Goal: Check status

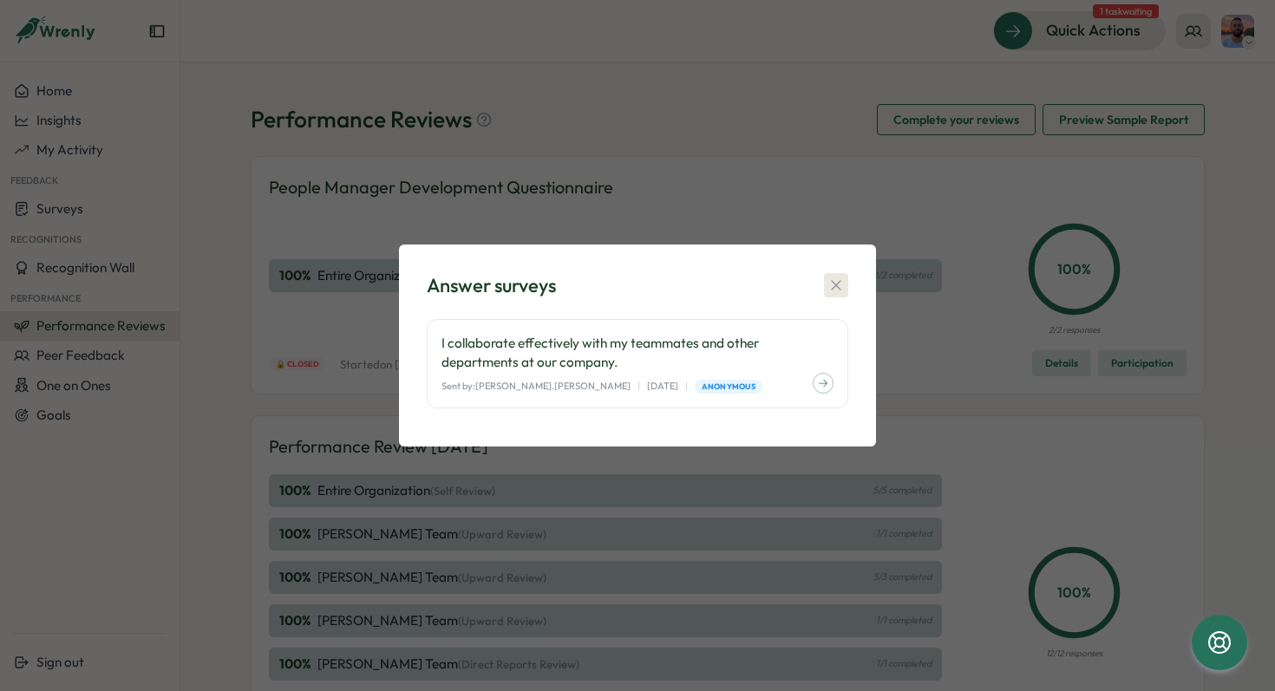
click at [842, 290] on icon "button" at bounding box center [836, 285] width 17 height 17
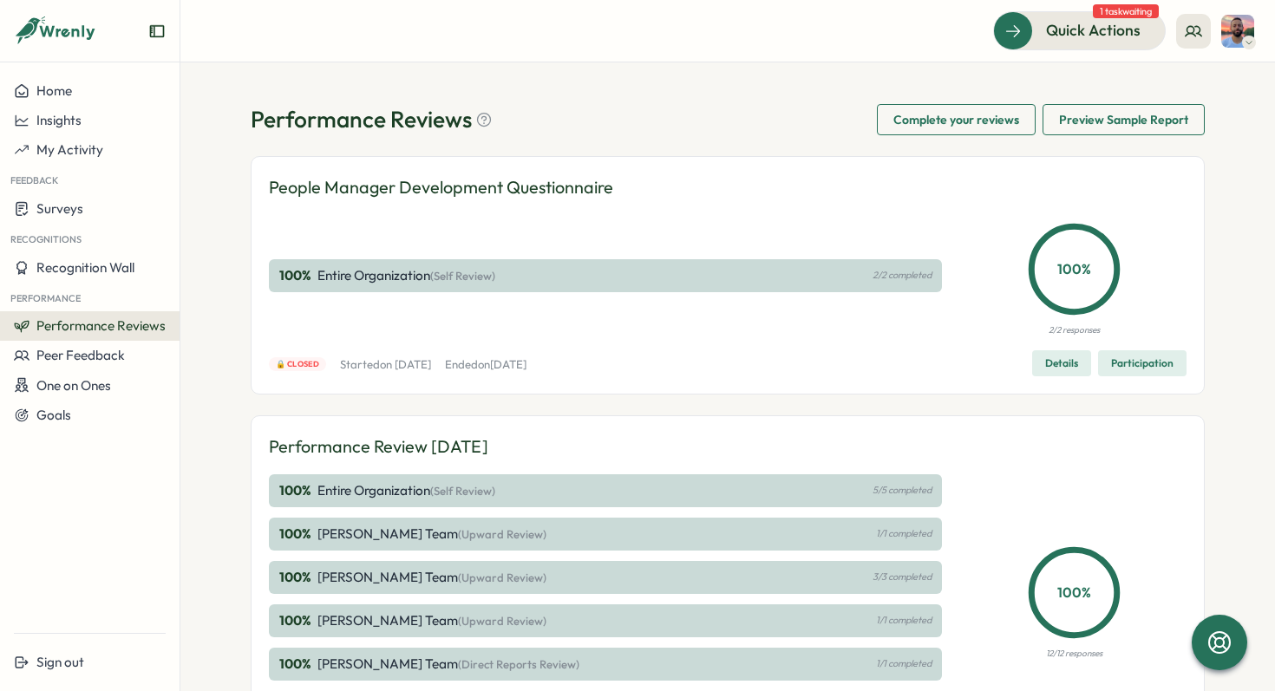
click at [66, 333] on span "Performance Reviews" at bounding box center [100, 326] width 129 height 16
click at [189, 312] on div "Reviews" at bounding box center [208, 309] width 49 height 19
click at [129, 324] on span "Performance Reviews" at bounding box center [100, 326] width 129 height 16
click at [198, 313] on div "Reviews" at bounding box center [208, 309] width 49 height 19
click at [67, 272] on span "Recognition Wall" at bounding box center [85, 267] width 98 height 16
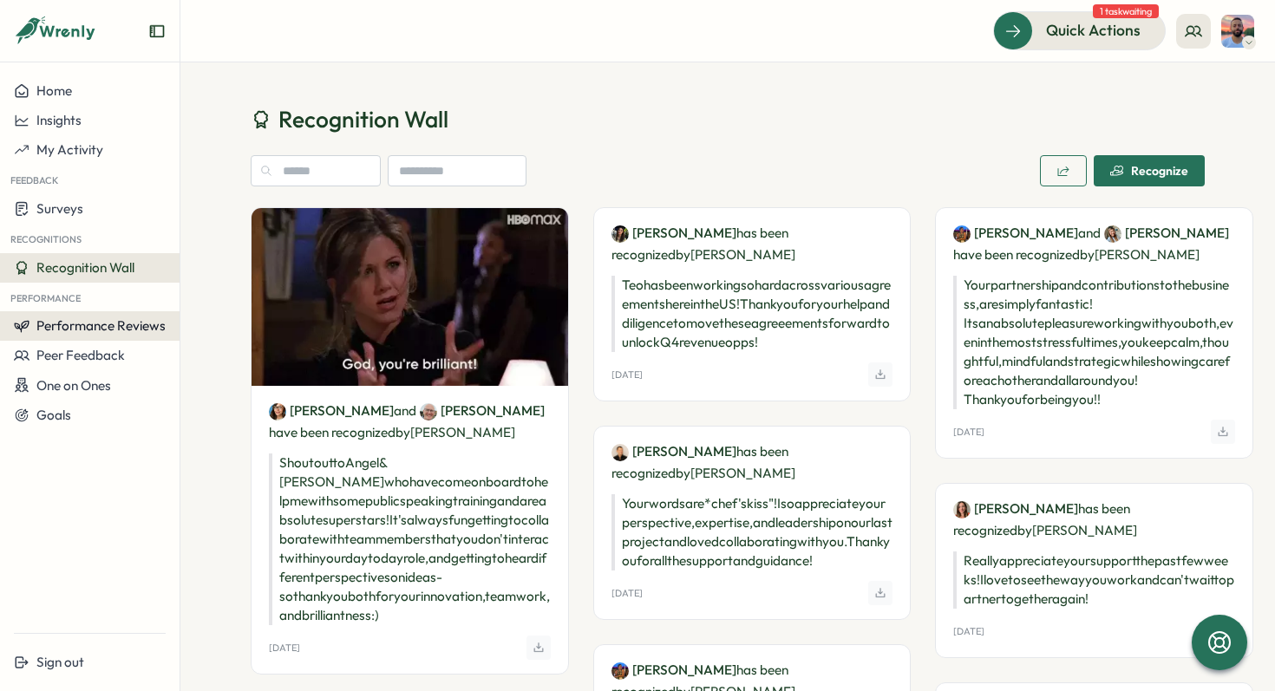
click at [78, 314] on button "Performance Reviews" at bounding box center [90, 325] width 180 height 29
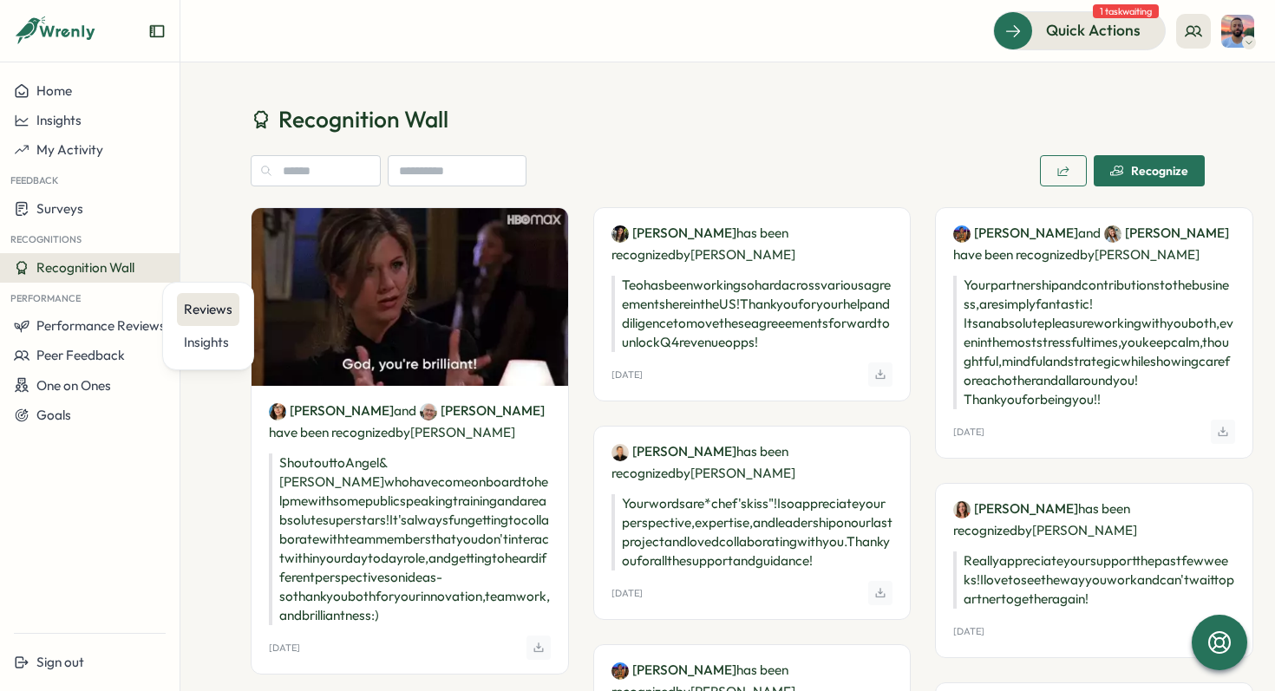
click at [206, 314] on div "Reviews" at bounding box center [208, 309] width 49 height 19
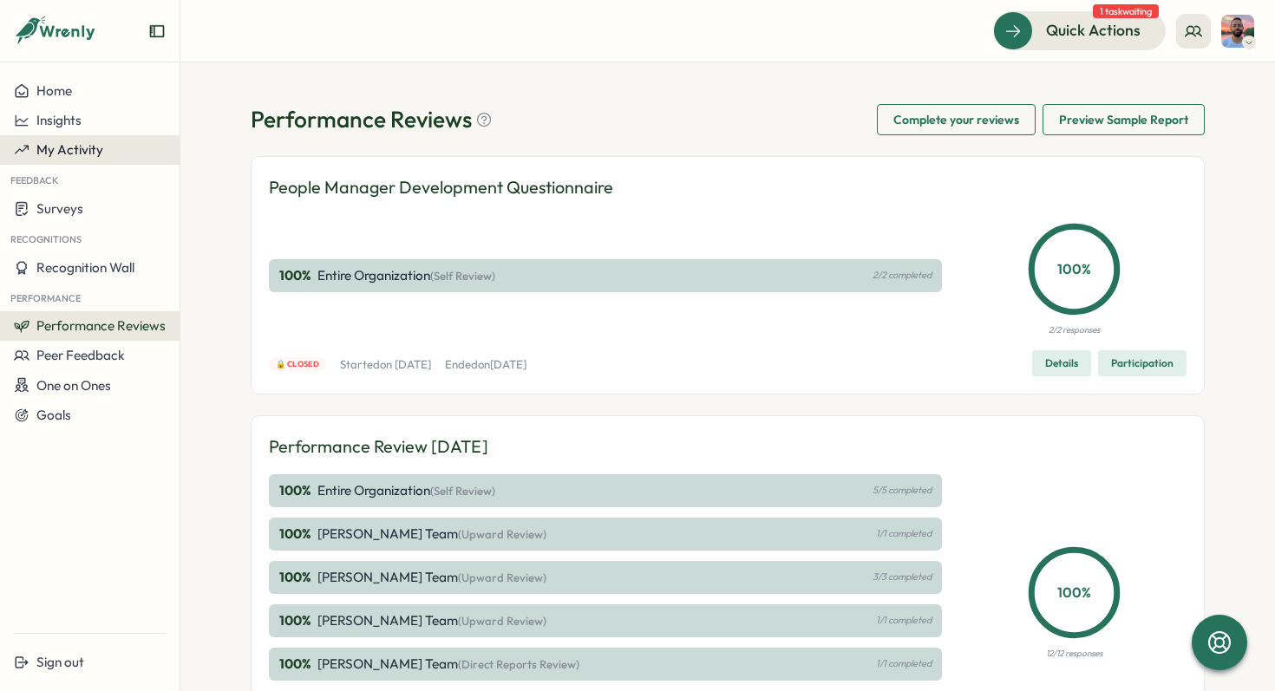
click at [74, 138] on button "My Activity" at bounding box center [90, 149] width 180 height 29
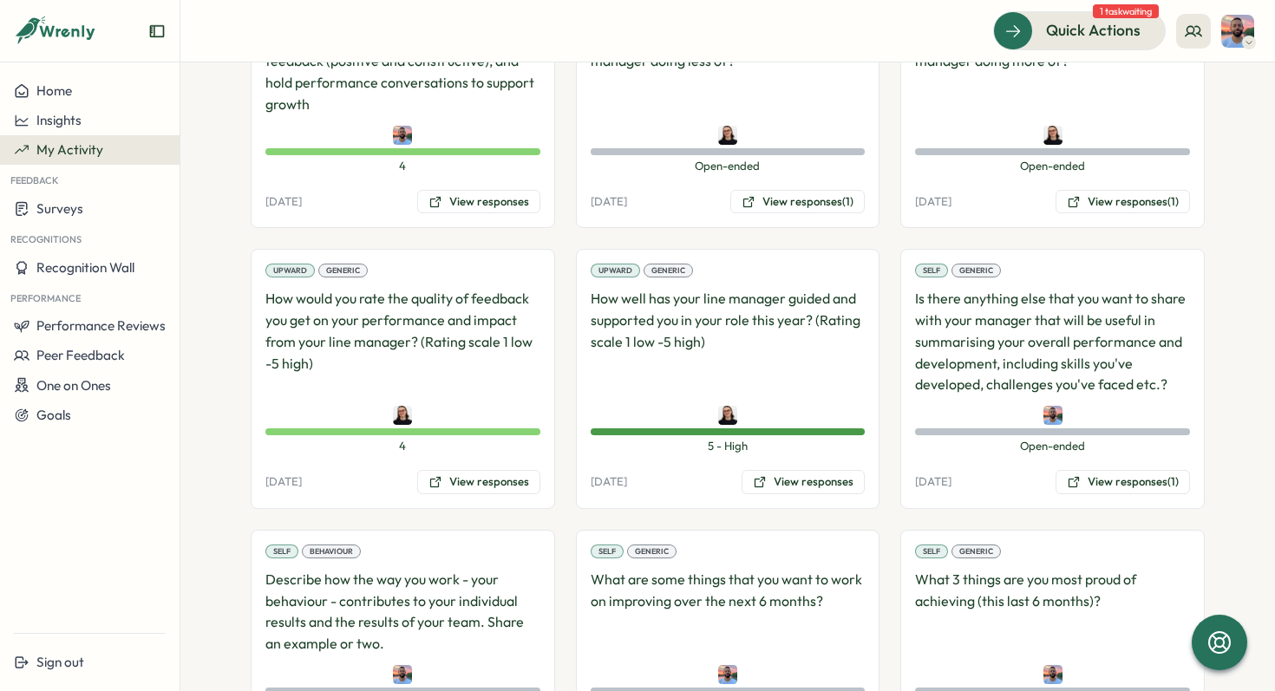
scroll to position [1951, 0]
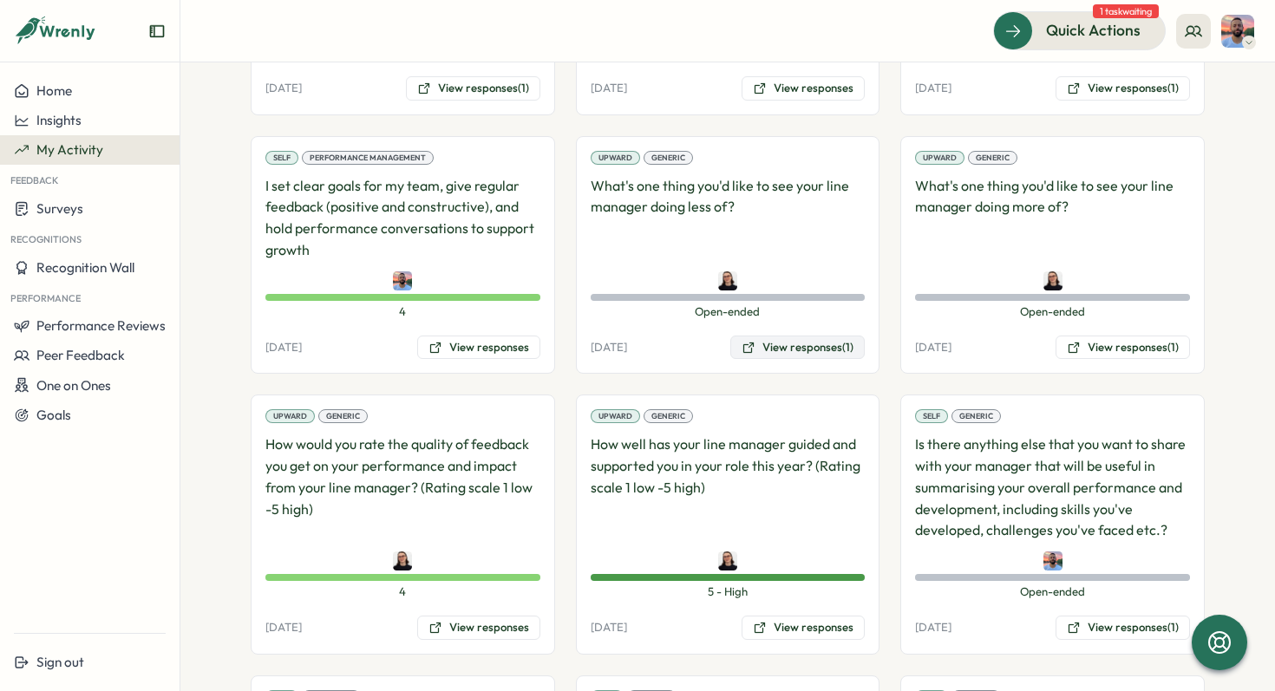
click at [755, 349] on button "View responses (1)" at bounding box center [798, 348] width 134 height 24
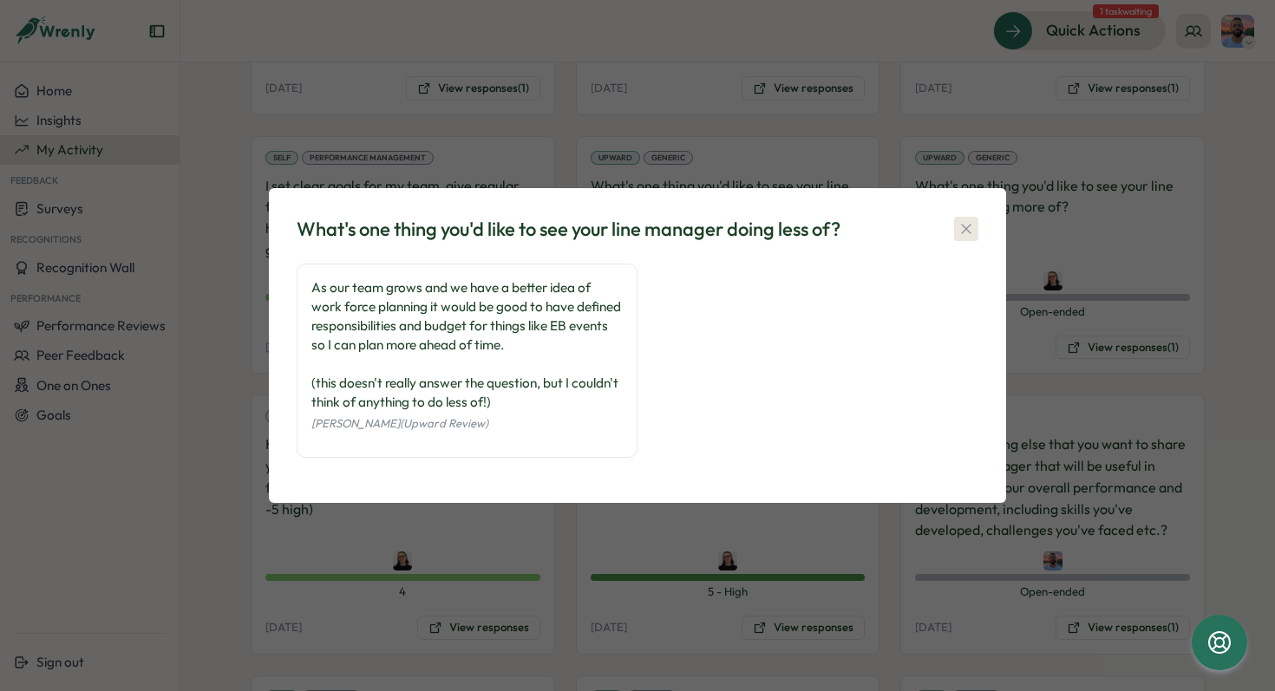
click at [972, 229] on icon "button" at bounding box center [966, 228] width 17 height 17
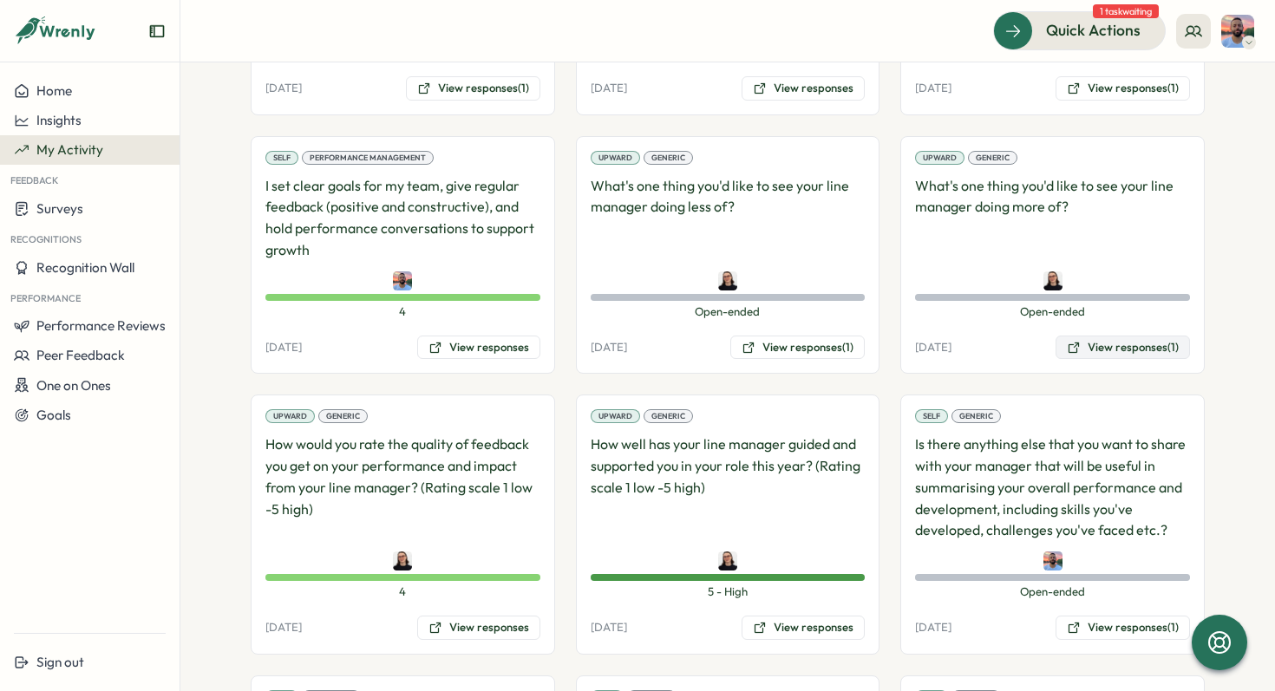
click at [1117, 355] on button "View responses (1)" at bounding box center [1123, 348] width 134 height 24
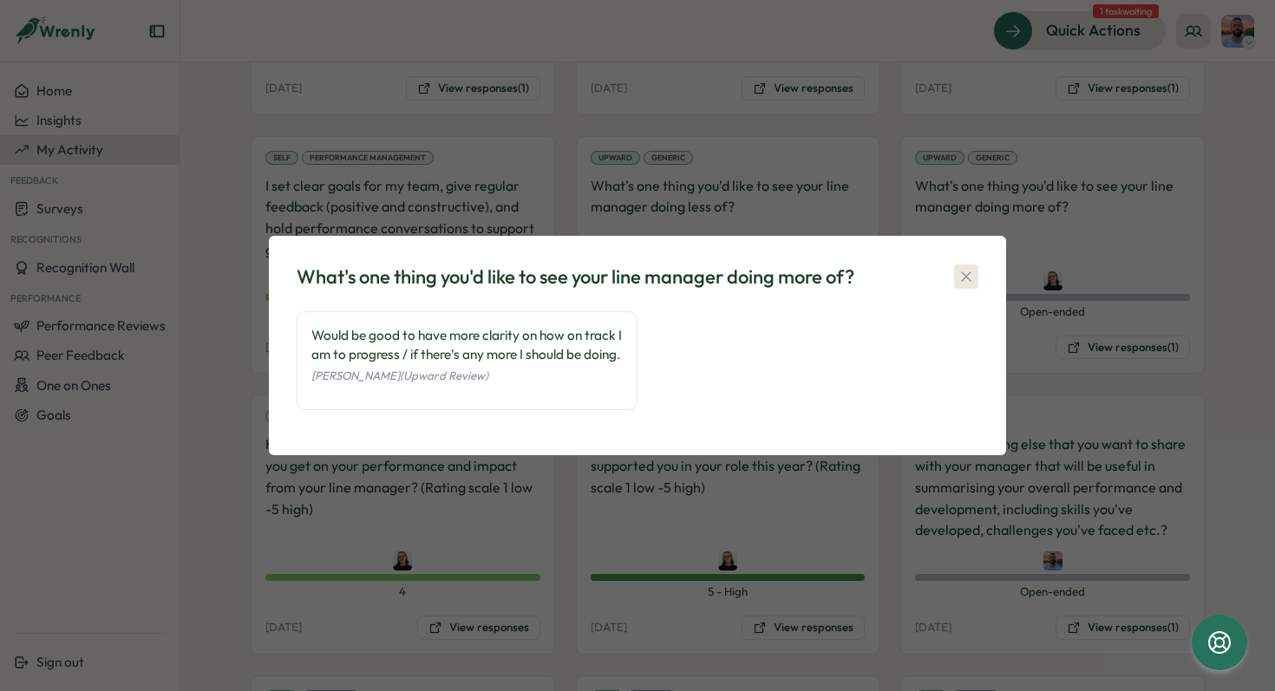
click at [963, 268] on icon "button" at bounding box center [966, 276] width 17 height 17
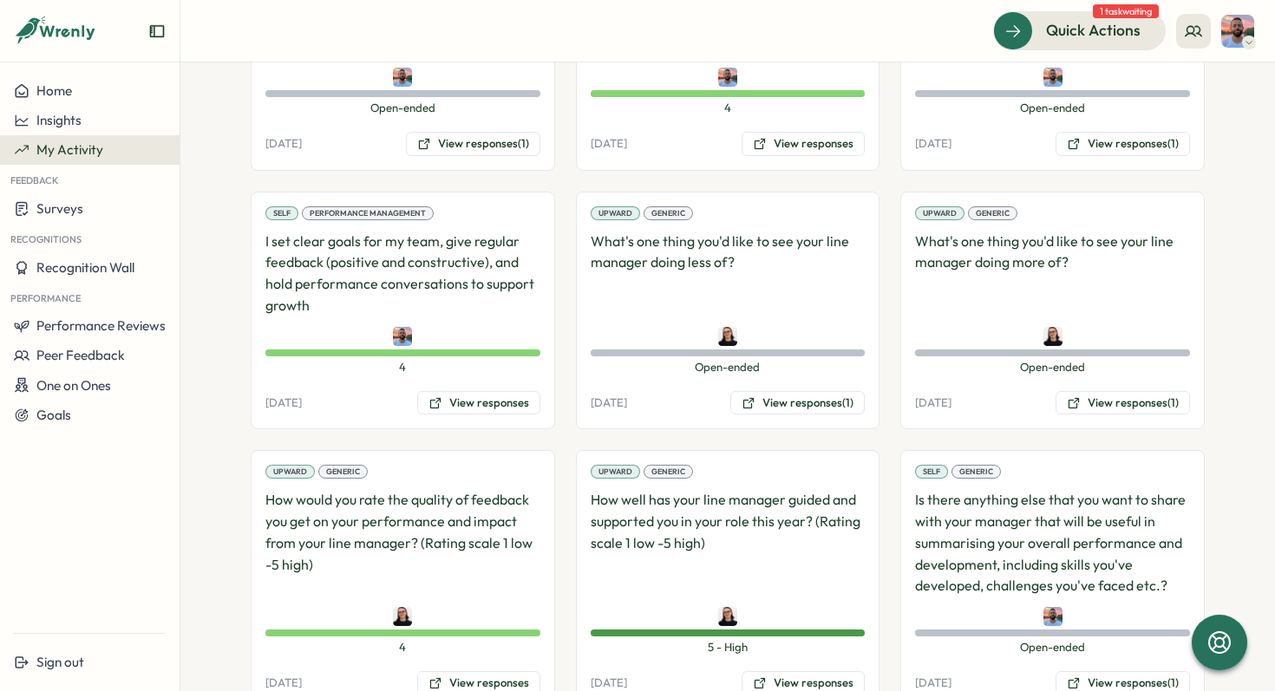
scroll to position [2120, 0]
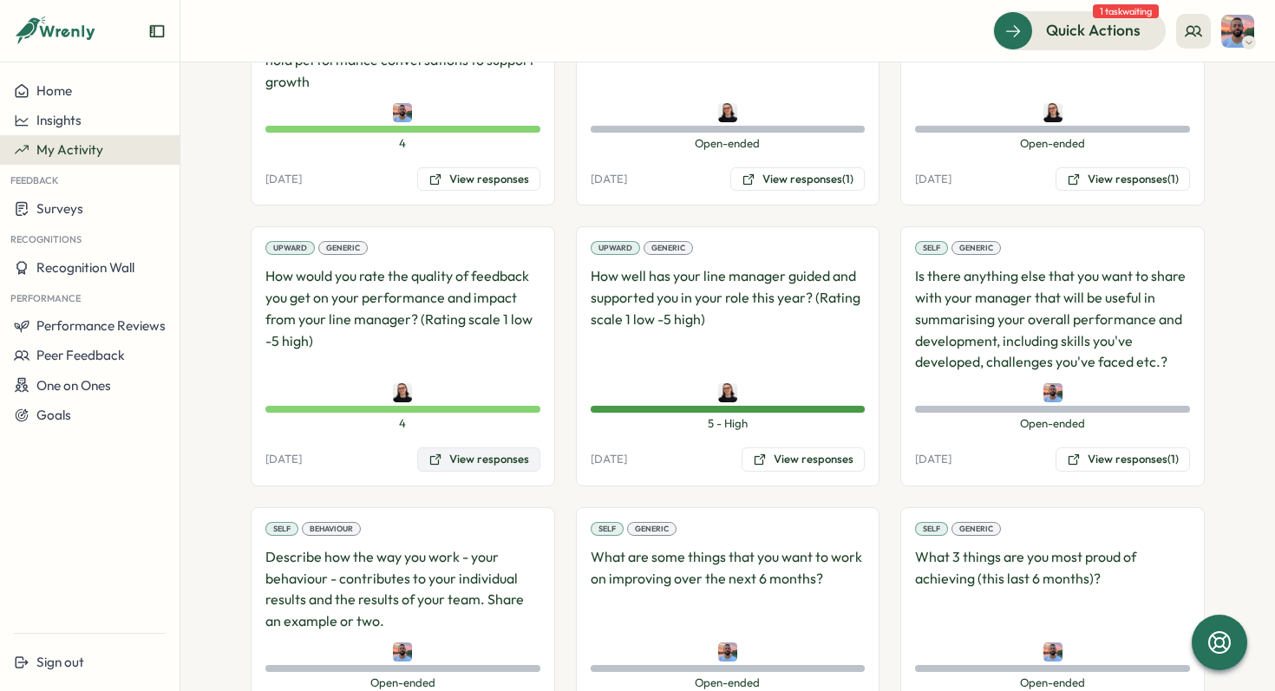
click at [510, 467] on button "View responses" at bounding box center [478, 460] width 123 height 24
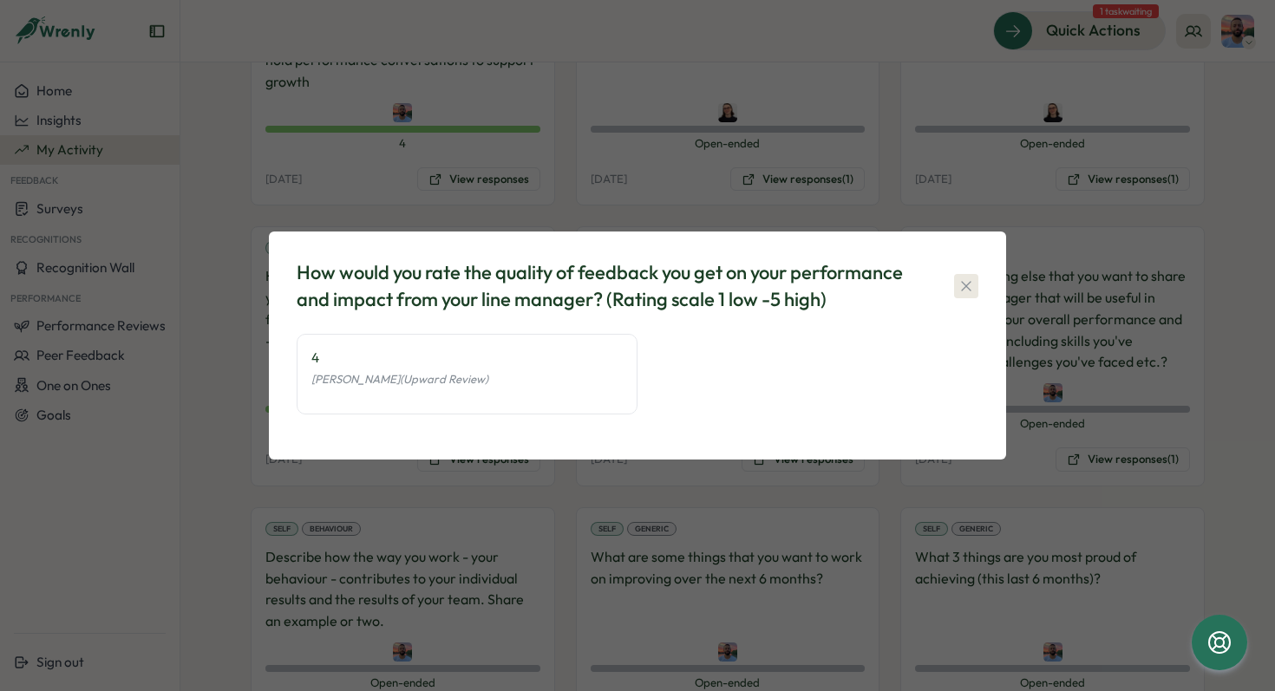
click at [973, 290] on icon "button" at bounding box center [966, 286] width 17 height 17
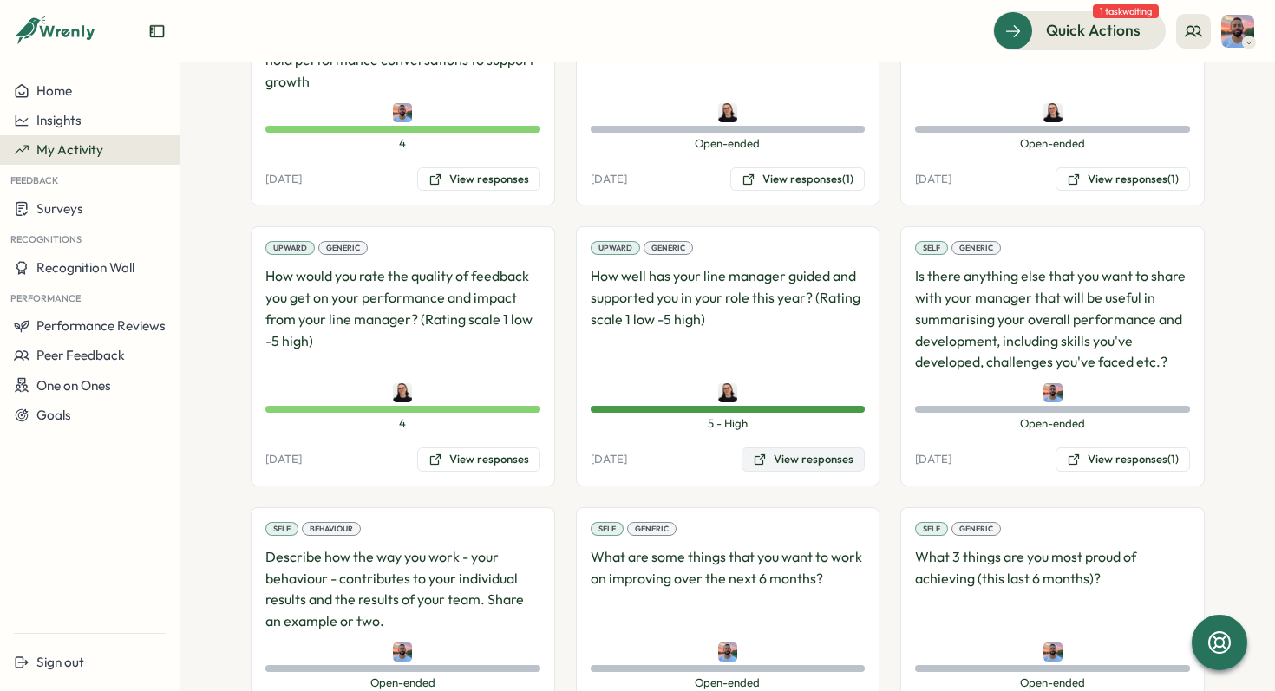
click at [803, 462] on button "View responses" at bounding box center [803, 460] width 123 height 24
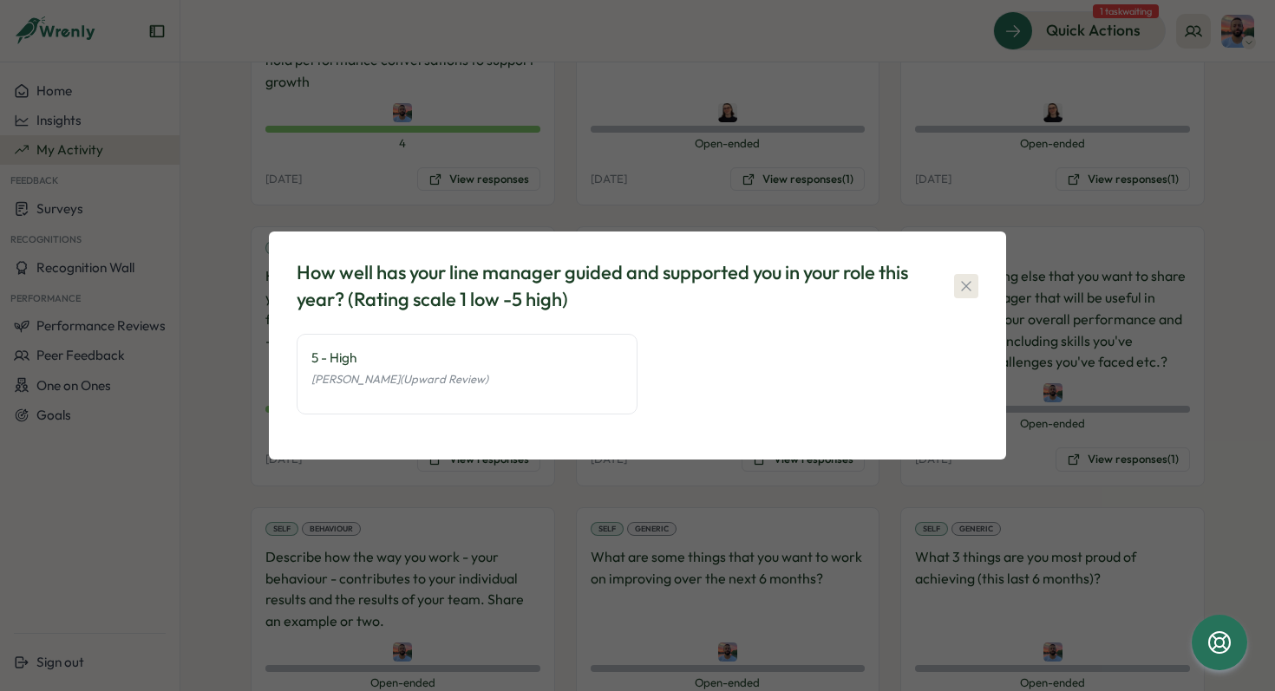
click at [977, 283] on button "button" at bounding box center [966, 286] width 24 height 24
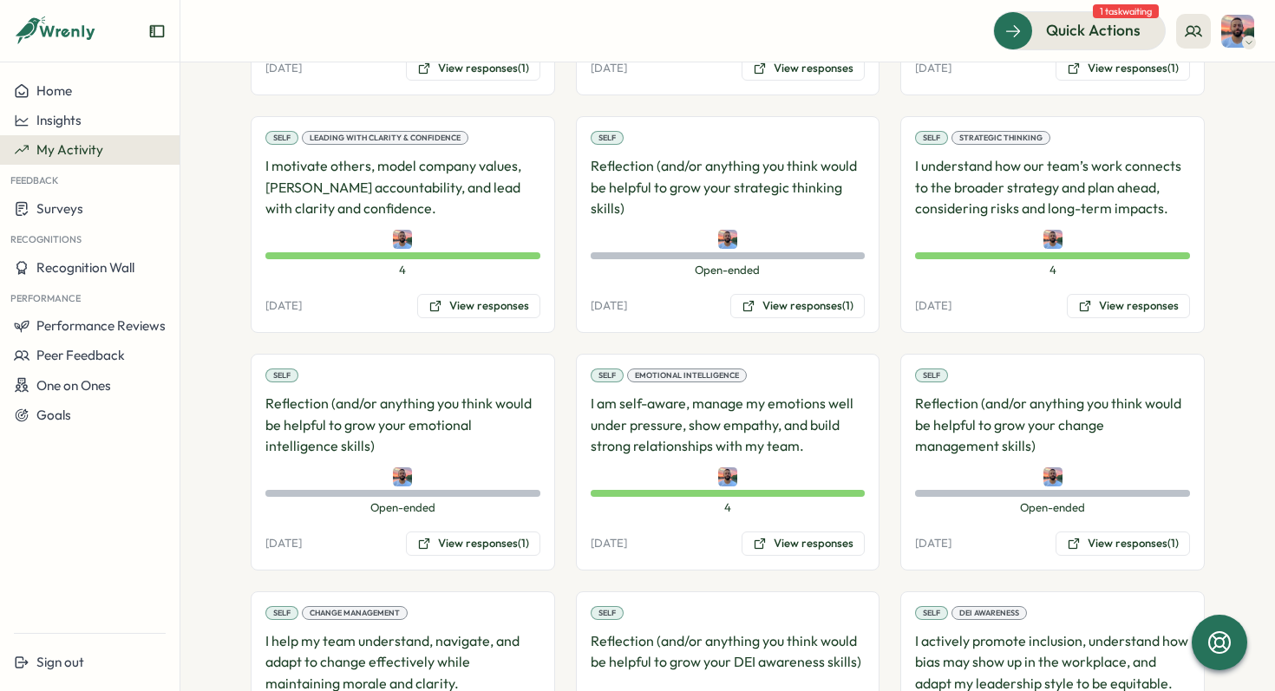
scroll to position [1019, 0]
click at [665, 417] on p "I am self-aware, manage my emotions well under pressure, show empathy, and buil…" at bounding box center [728, 426] width 275 height 64
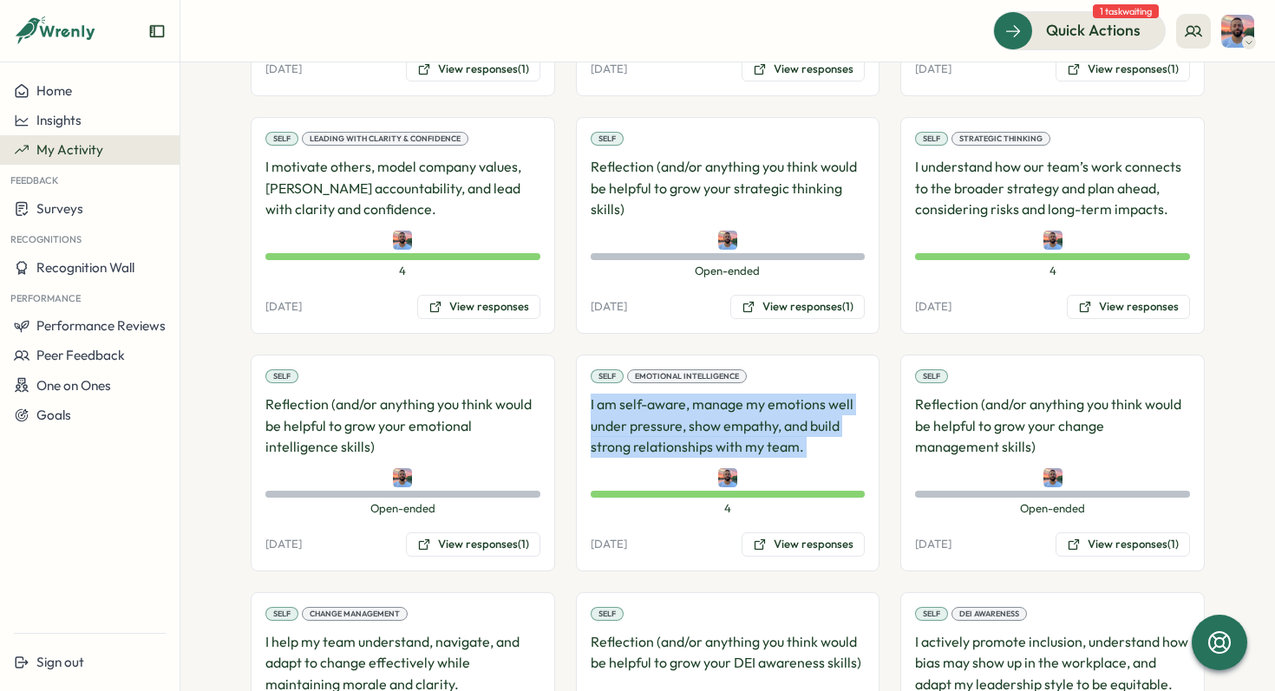
click at [665, 417] on p "I am self-aware, manage my emotions well under pressure, show empathy, and buil…" at bounding box center [728, 426] width 275 height 64
click at [677, 424] on p "I am self-aware, manage my emotions well under pressure, show empathy, and buil…" at bounding box center [728, 426] width 275 height 64
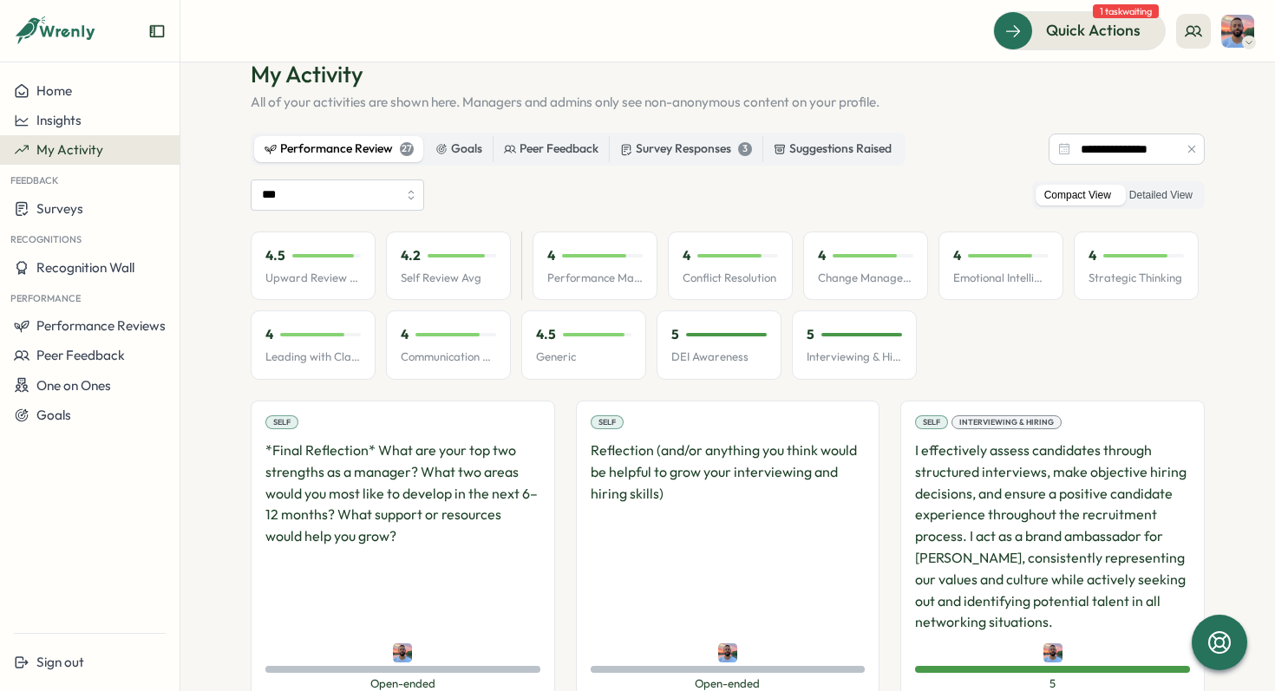
scroll to position [0, 0]
